Goal: Transaction & Acquisition: Book appointment/travel/reservation

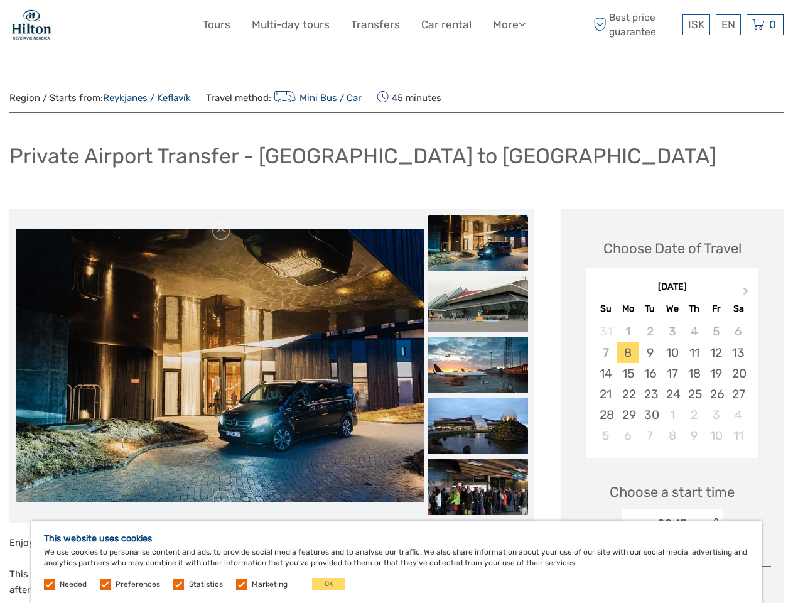
click at [508, 24] on link "More" at bounding box center [509, 25] width 33 height 18
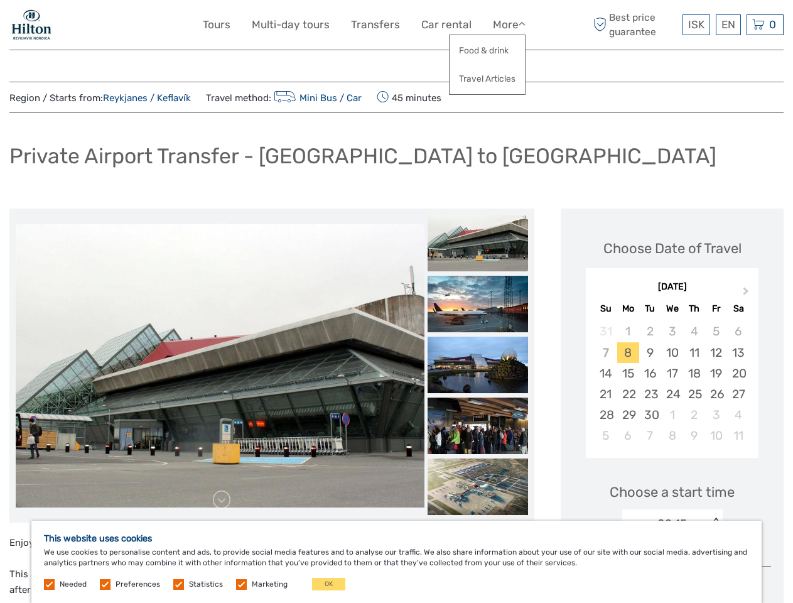
click at [523, 24] on icon at bounding box center [522, 24] width 7 height 11
click at [696, 24] on span "ISK" at bounding box center [696, 24] width 16 height 13
click at [728, 24] on div "EN English Español Deutsch" at bounding box center [728, 24] width 25 height 21
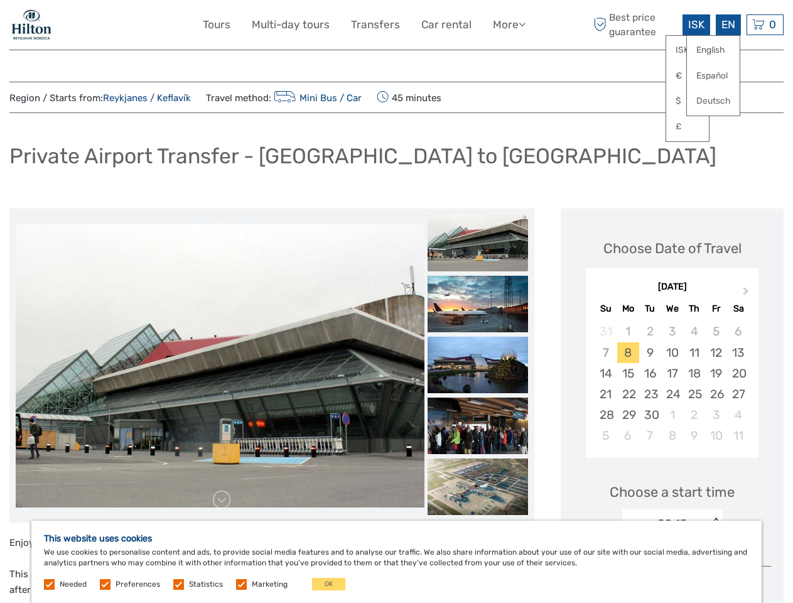
click at [765, 24] on div "0 Items Total 0 ISK Checkout The shopping cart is empty." at bounding box center [765, 24] width 37 height 21
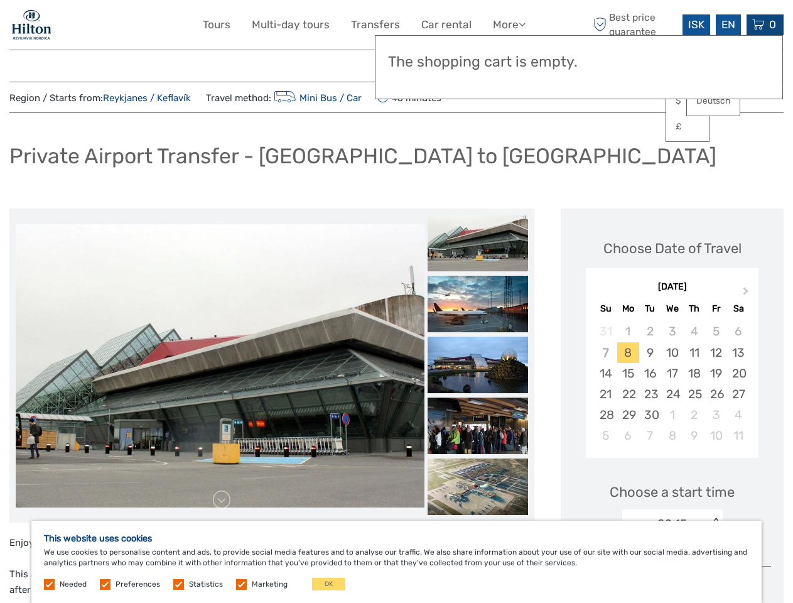
click at [220, 365] on img at bounding box center [220, 365] width 409 height 283
click at [222, 231] on link at bounding box center [222, 231] width 20 height 20
click at [222, 500] on link at bounding box center [222, 500] width 20 height 20
click at [478, 243] on img at bounding box center [478, 243] width 100 height 57
click at [478, 304] on img at bounding box center [478, 304] width 100 height 57
